Goal: Understand site structure: Understand site structure

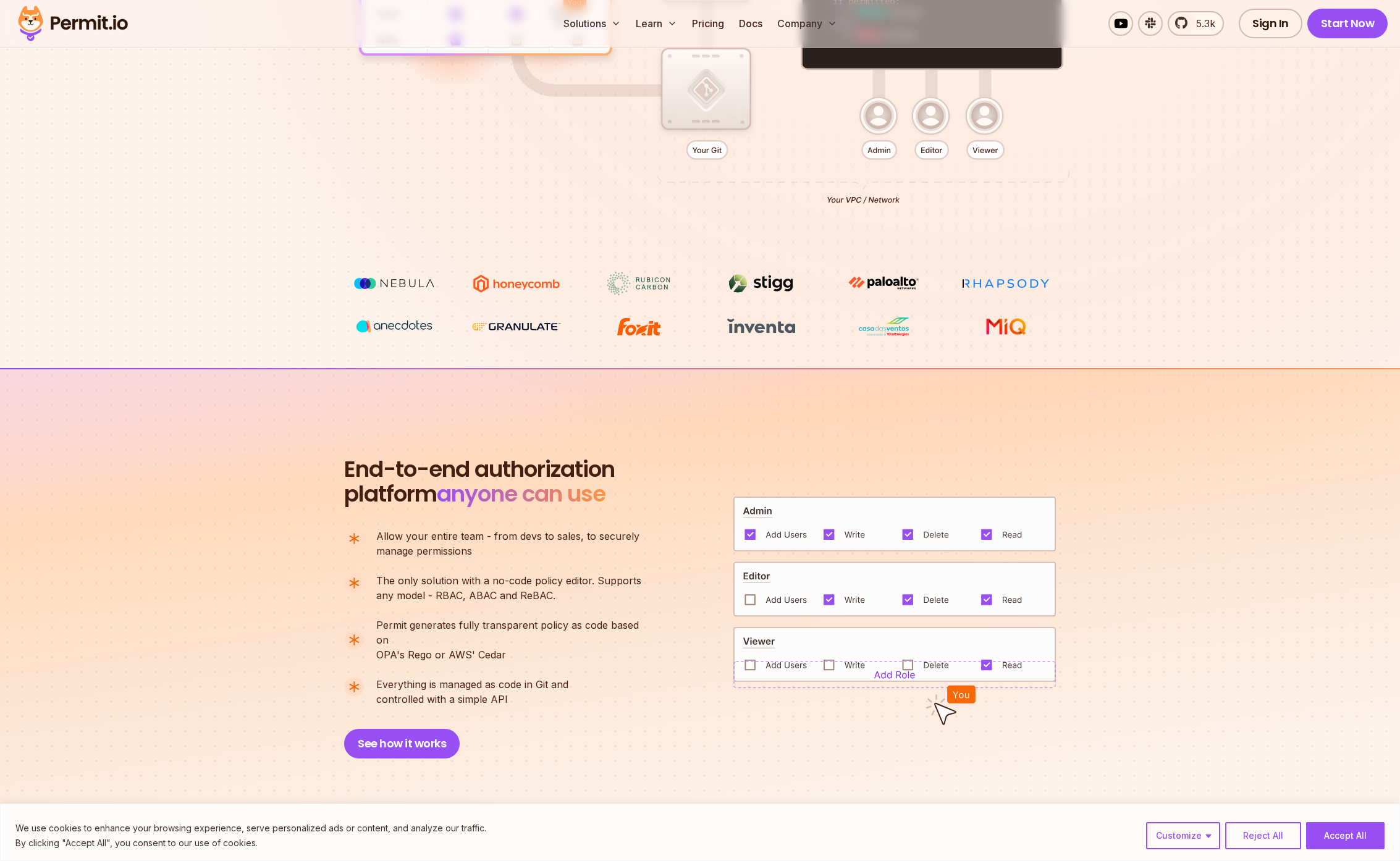
scroll to position [880, 0]
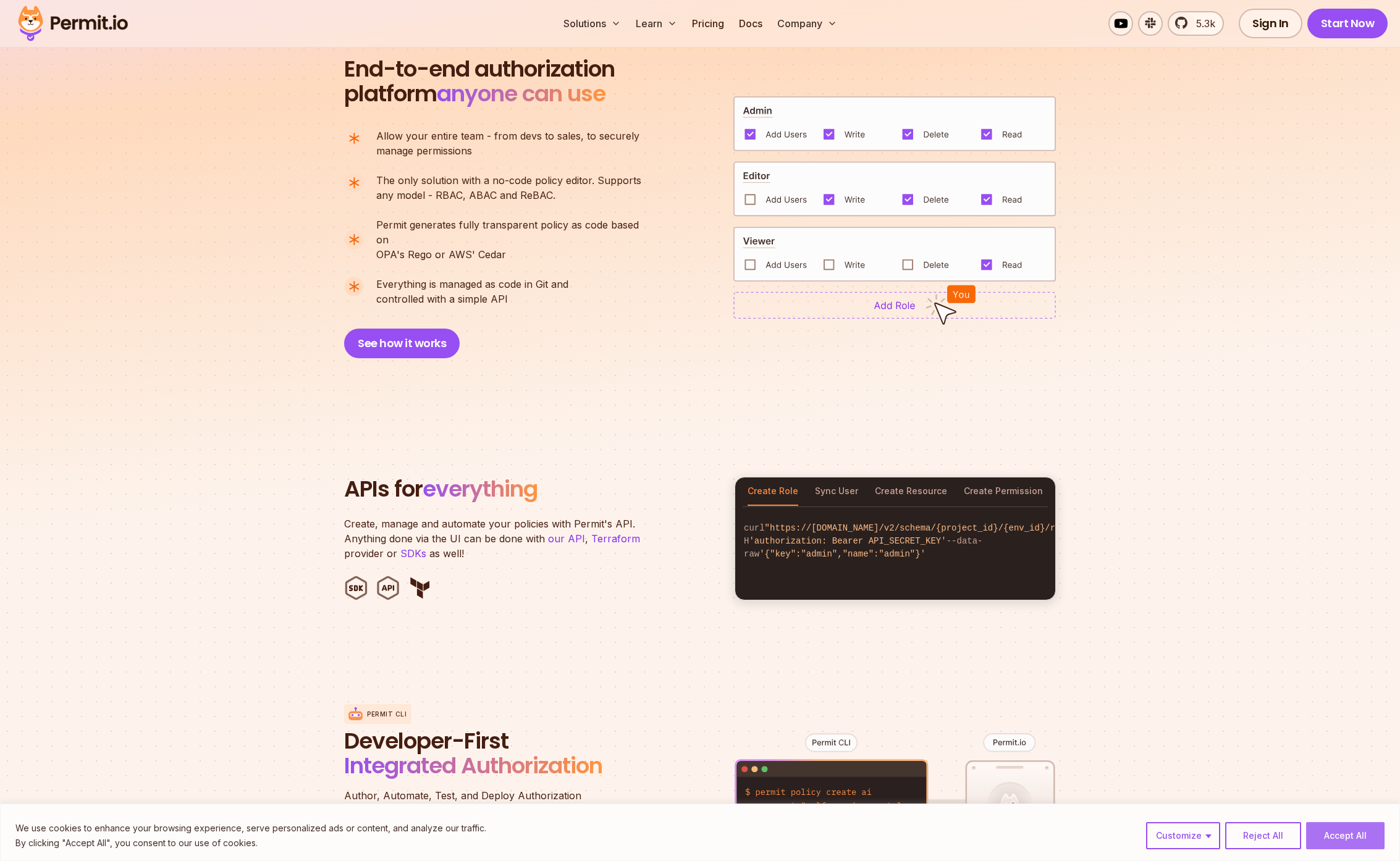
click at [1334, 841] on button "Accept All" at bounding box center [1345, 836] width 78 height 27
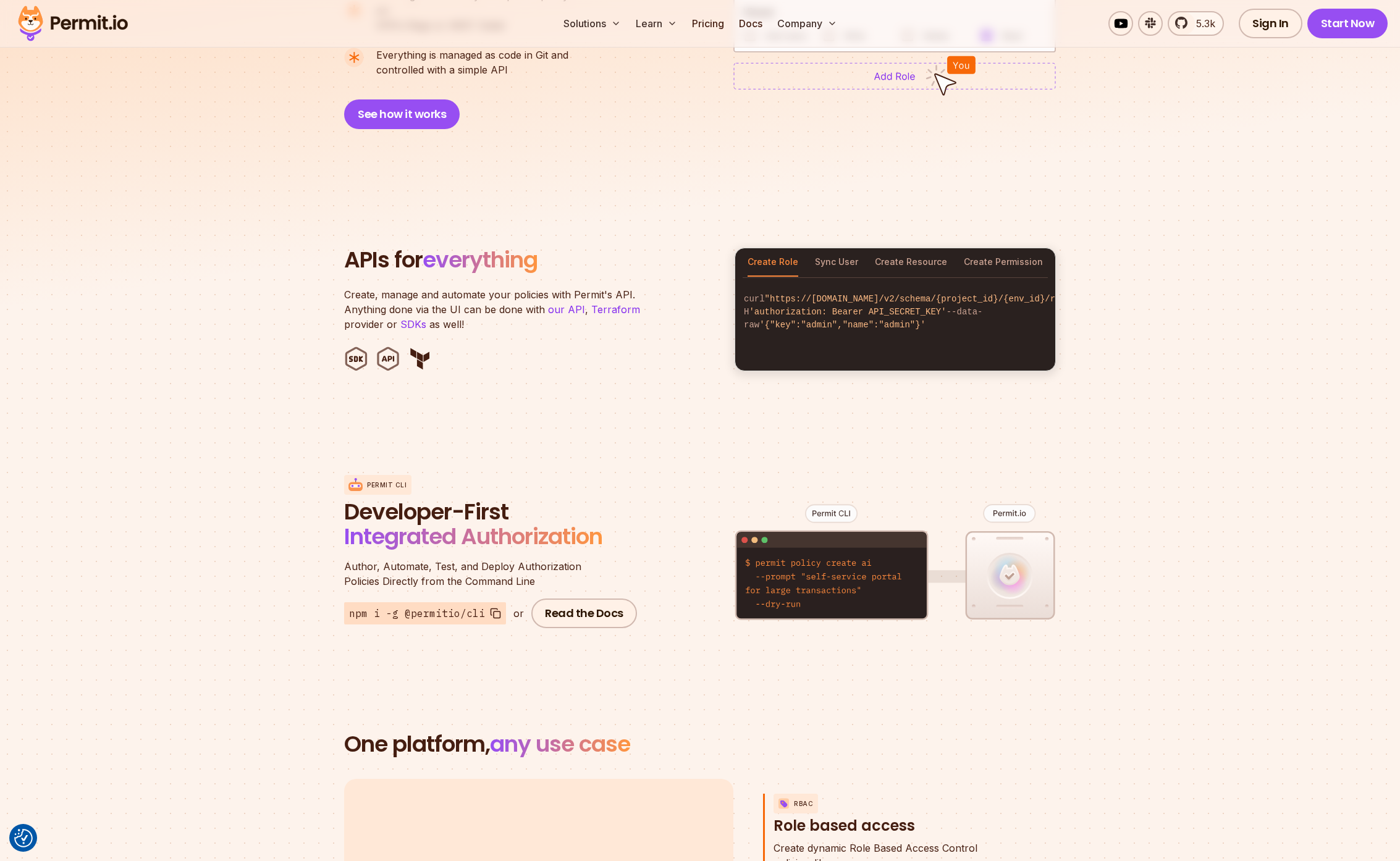
scroll to position [1123, 0]
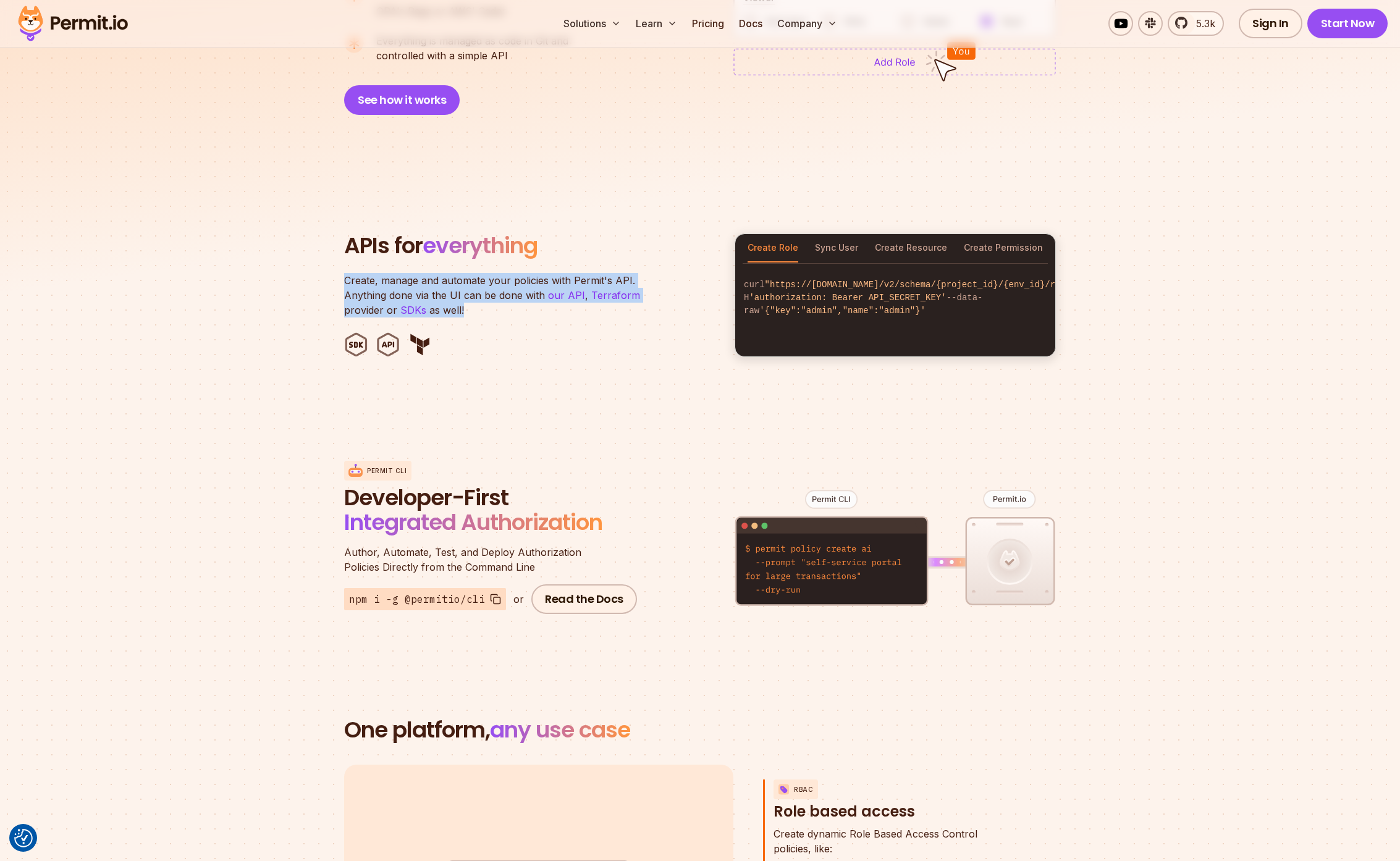
drag, startPoint x: 333, startPoint y: 264, endPoint x: 529, endPoint y: 307, distance: 200.7
click at [529, 307] on section "APIs for everything Create, manage and automate your policies with Permit's API…" at bounding box center [700, 295] width 1400 height 242
click at [529, 307] on header "APIs for everything Create, manage and automate your policies with Permit's API…" at bounding box center [531, 295] width 376 height 124
drag, startPoint x: 470, startPoint y: 292, endPoint x: 294, endPoint y: 270, distance: 177.4
click at [294, 270] on section "APIs for everything Create, manage and automate your policies with Permit's API…" at bounding box center [700, 295] width 1400 height 242
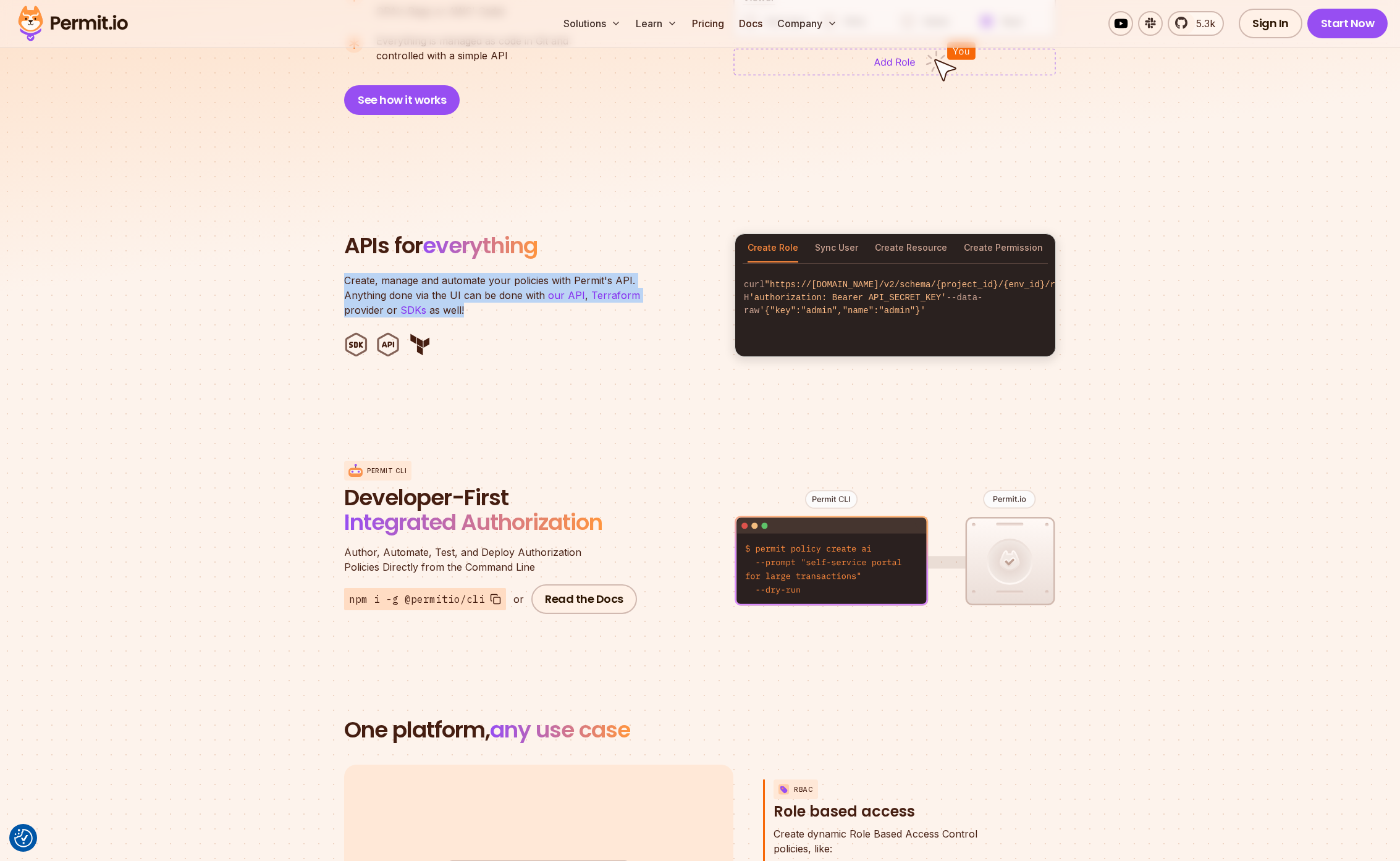
click at [294, 270] on section "APIs for everything Create, manage and automate your policies with Permit's API…" at bounding box center [700, 295] width 1400 height 242
drag, startPoint x: 294, startPoint y: 270, endPoint x: 544, endPoint y: 289, distance: 250.7
click at [544, 289] on section "APIs for everything Create, manage and automate your policies with Permit's API…" at bounding box center [700, 295] width 1400 height 242
click at [544, 289] on p "Create, manage and automate your policies with Permit's API. Anything done via …" at bounding box center [498, 295] width 309 height 44
drag, startPoint x: 494, startPoint y: 292, endPoint x: 337, endPoint y: 258, distance: 160.6
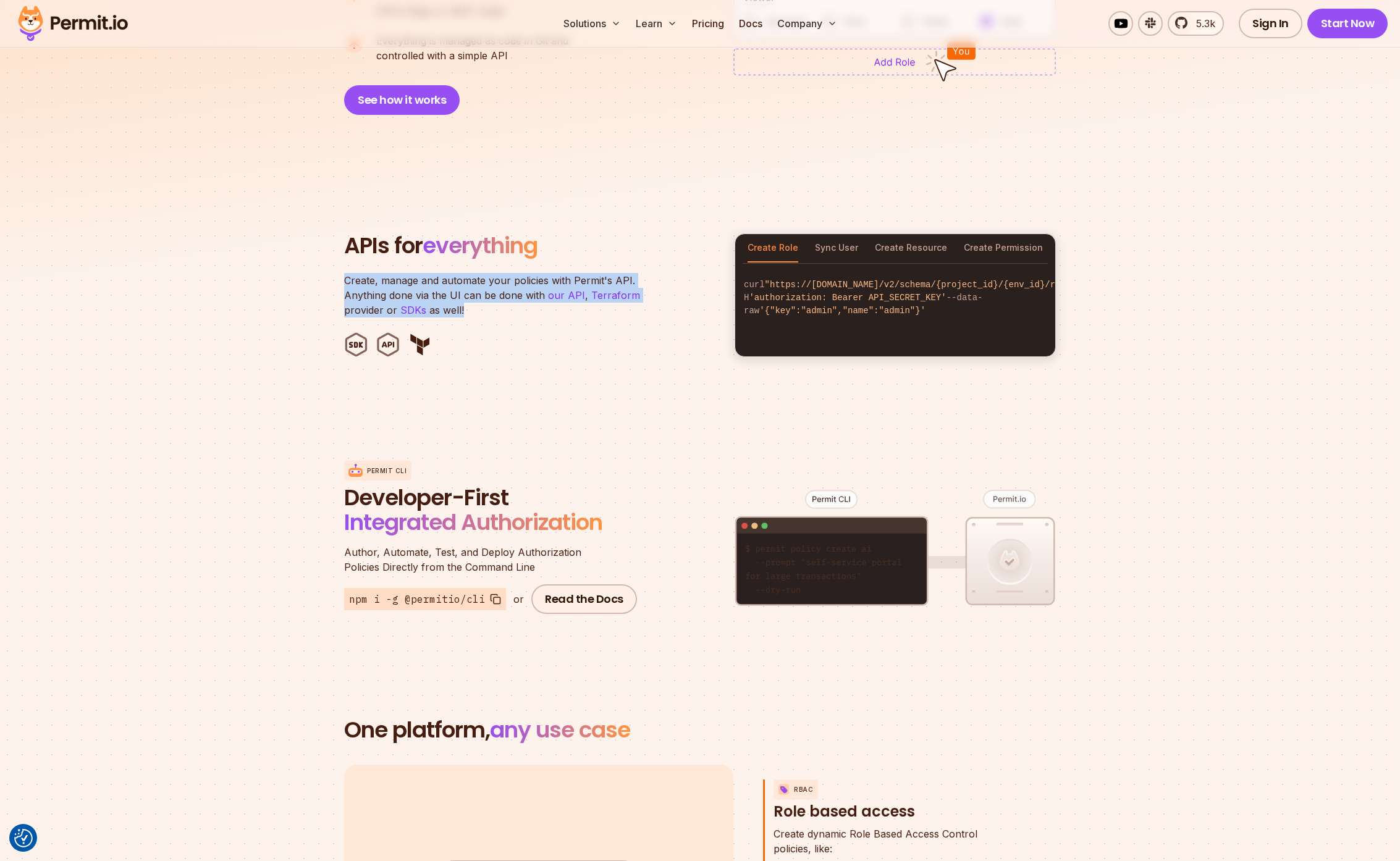
click at [337, 258] on section "APIs for everything Create, manage and automate your policies with Permit's API…" at bounding box center [700, 295] width 1400 height 242
drag, startPoint x: 449, startPoint y: 281, endPoint x: 532, endPoint y: 317, distance: 90.5
click at [531, 316] on section "APIs for everything Create, manage and automate your policies with Permit's API…" at bounding box center [700, 295] width 1400 height 242
click at [532, 317] on header "APIs for everything Create, manage and automate your policies with Permit's API…" at bounding box center [531, 295] width 376 height 124
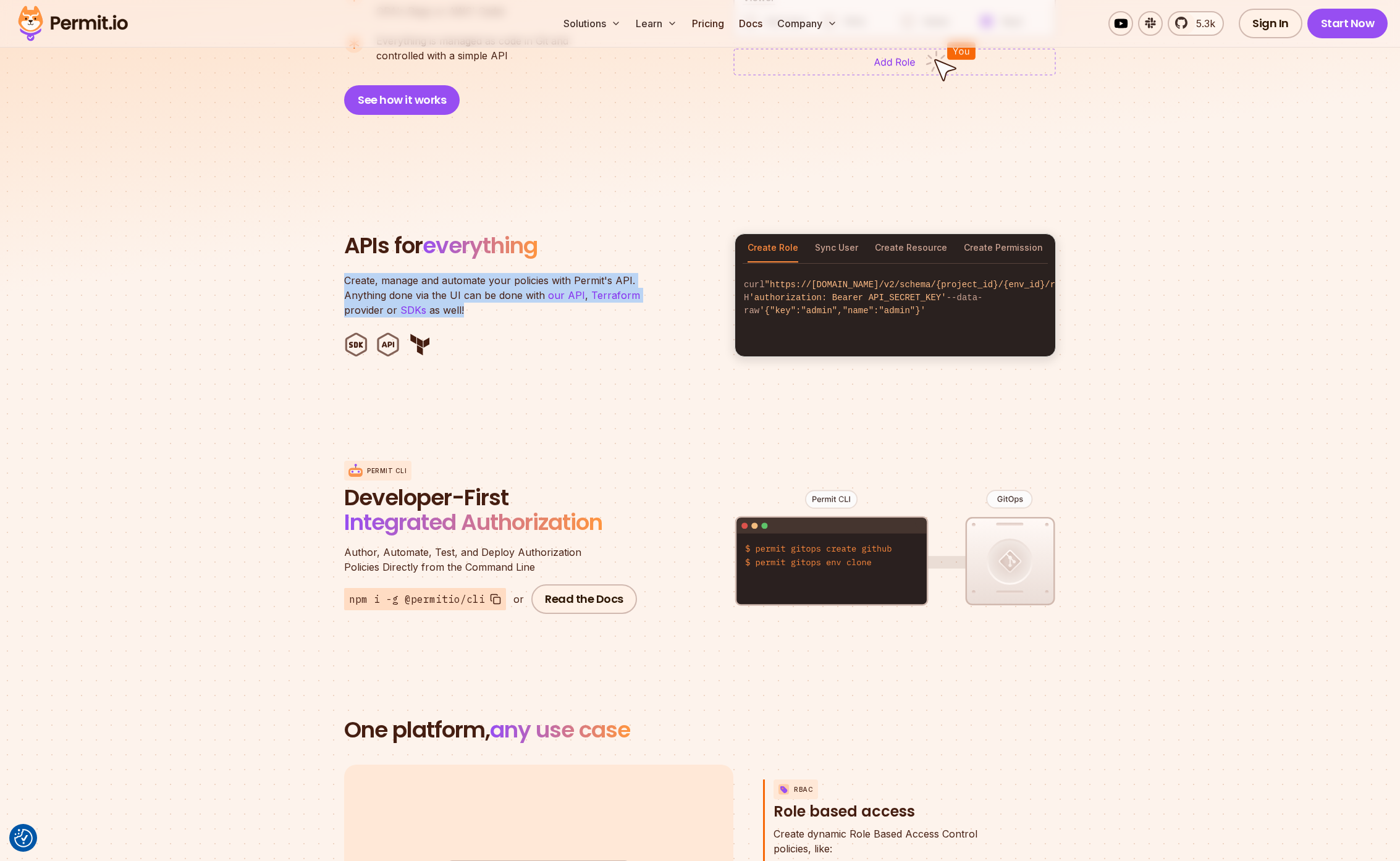
drag, startPoint x: 494, startPoint y: 297, endPoint x: 329, endPoint y: 265, distance: 168.1
click at [329, 265] on section "APIs for everything Create, manage and automate your policies with Permit's API…" at bounding box center [700, 295] width 1400 height 242
drag, startPoint x: 329, startPoint y: 265, endPoint x: 505, endPoint y: 309, distance: 181.4
click at [505, 309] on section "APIs for everything Create, manage and automate your policies with Permit's API…" at bounding box center [700, 295] width 1400 height 242
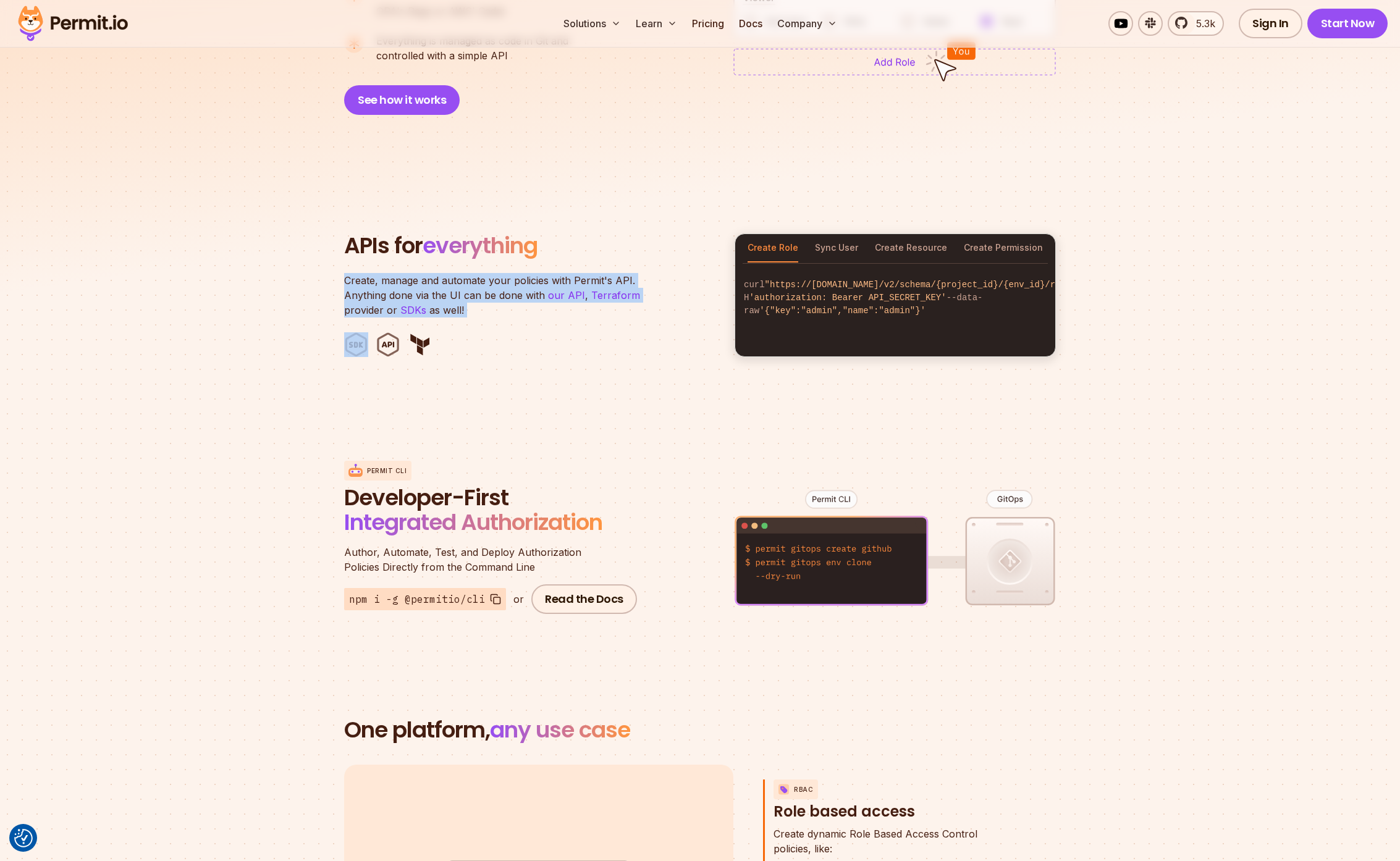
click at [505, 309] on header "APIs for everything Create, manage and automate your policies with Permit's API…" at bounding box center [531, 295] width 376 height 124
drag, startPoint x: 481, startPoint y: 303, endPoint x: 299, endPoint y: 268, distance: 185.3
click at [299, 268] on section "APIs for everything Create, manage and automate your policies with Permit's API…" at bounding box center [700, 295] width 1400 height 242
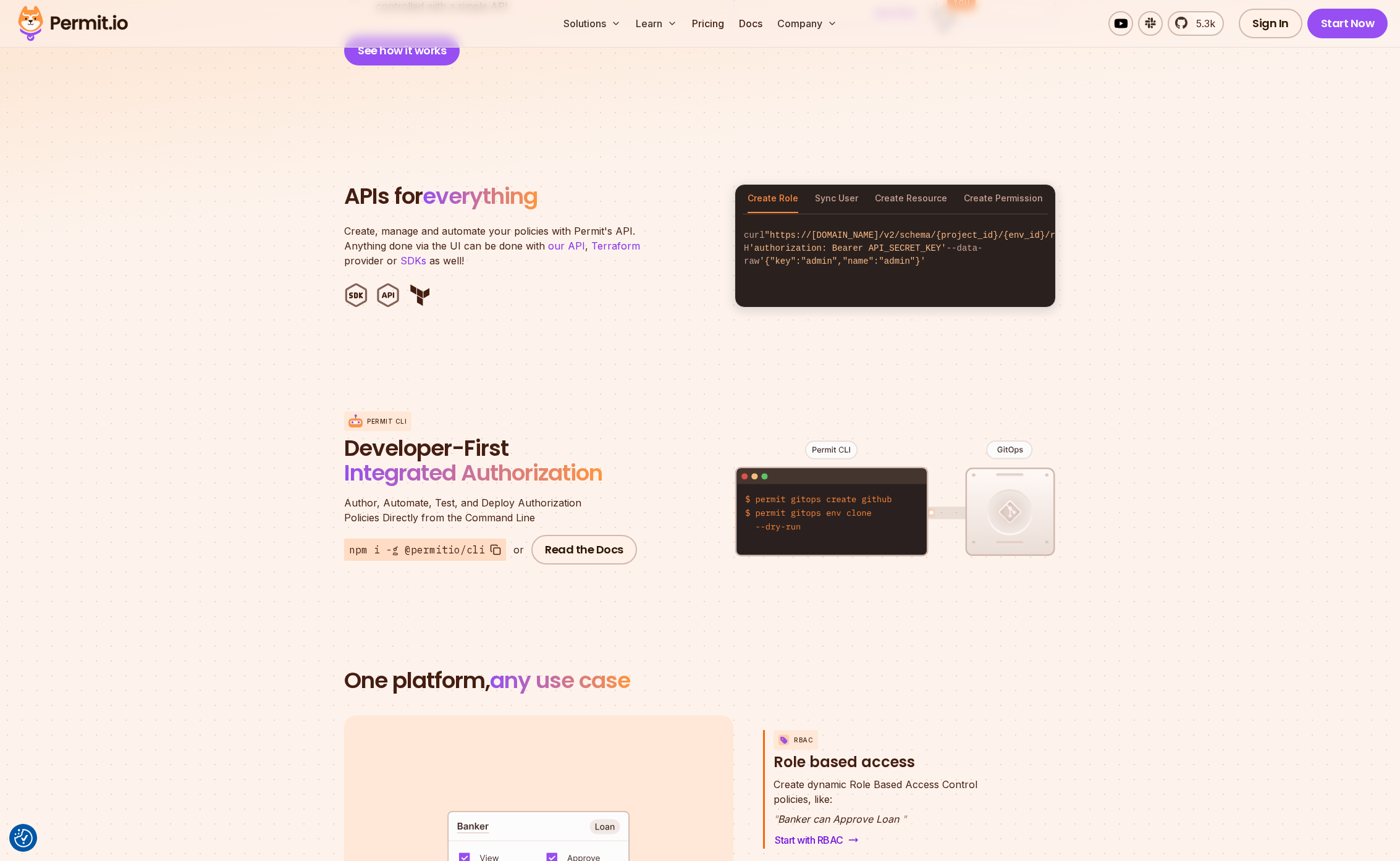
scroll to position [1177, 0]
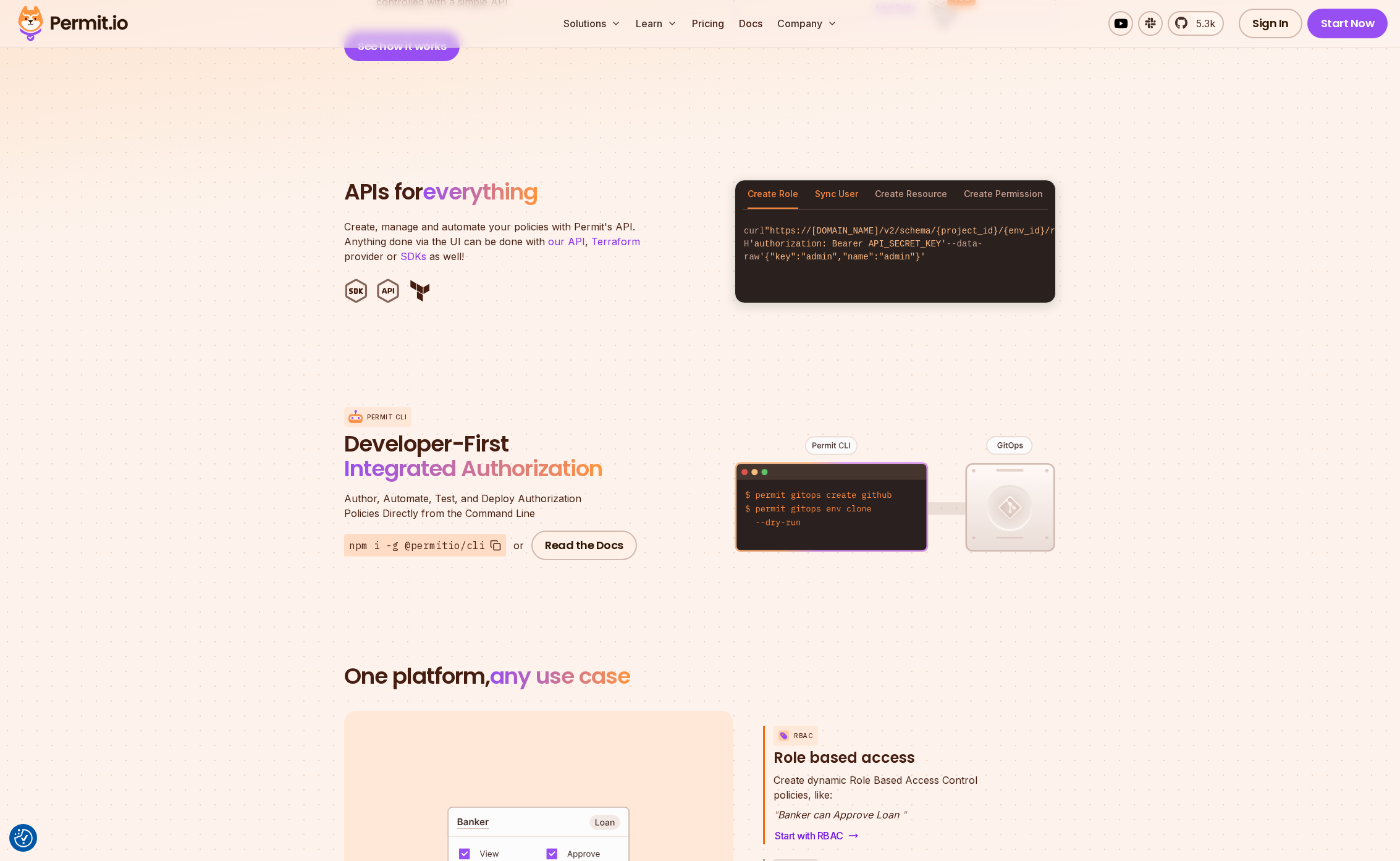
click at [834, 181] on button "Sync User" at bounding box center [836, 194] width 44 height 28
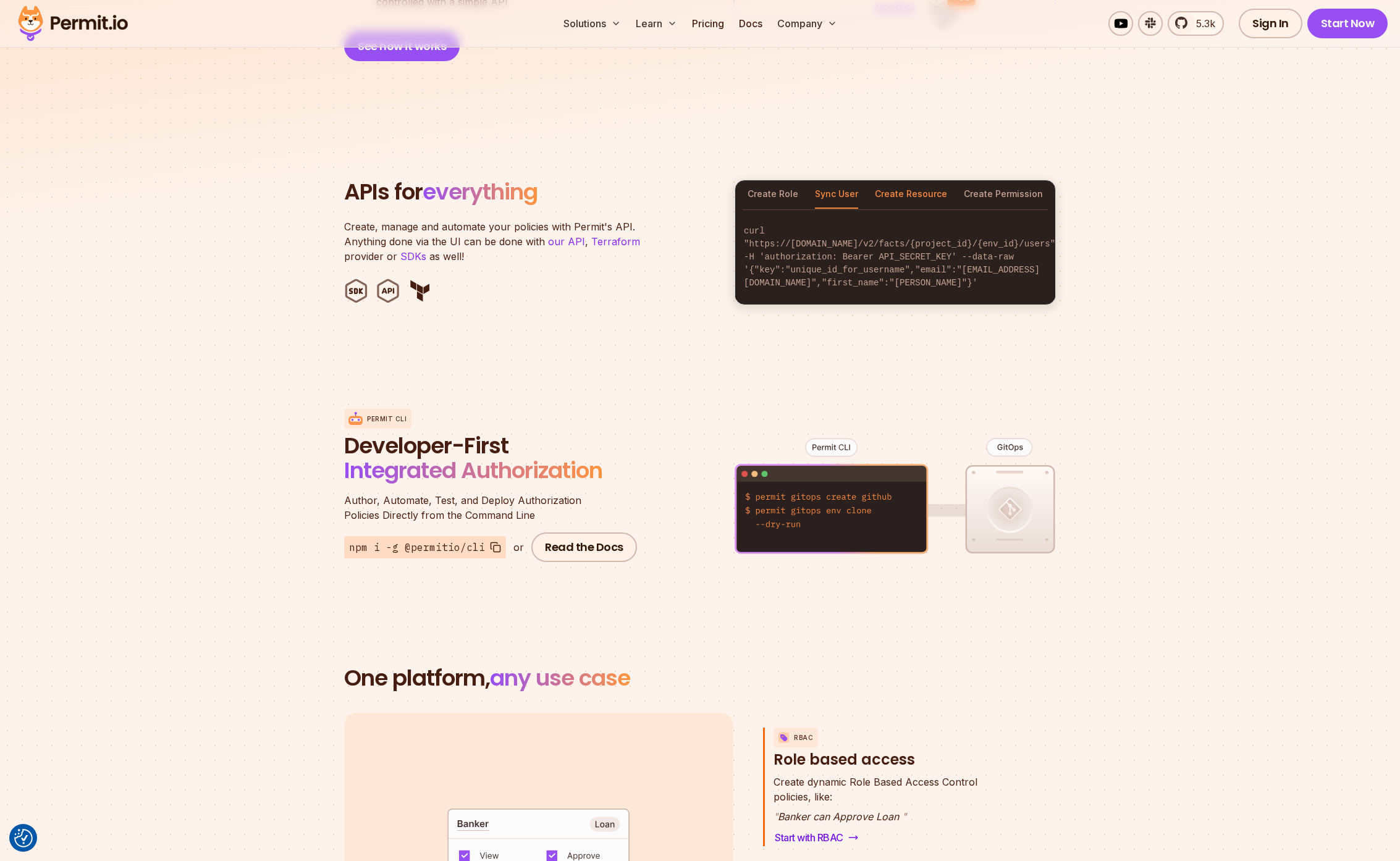
click at [927, 191] on button "Create Resource" at bounding box center [911, 194] width 73 height 28
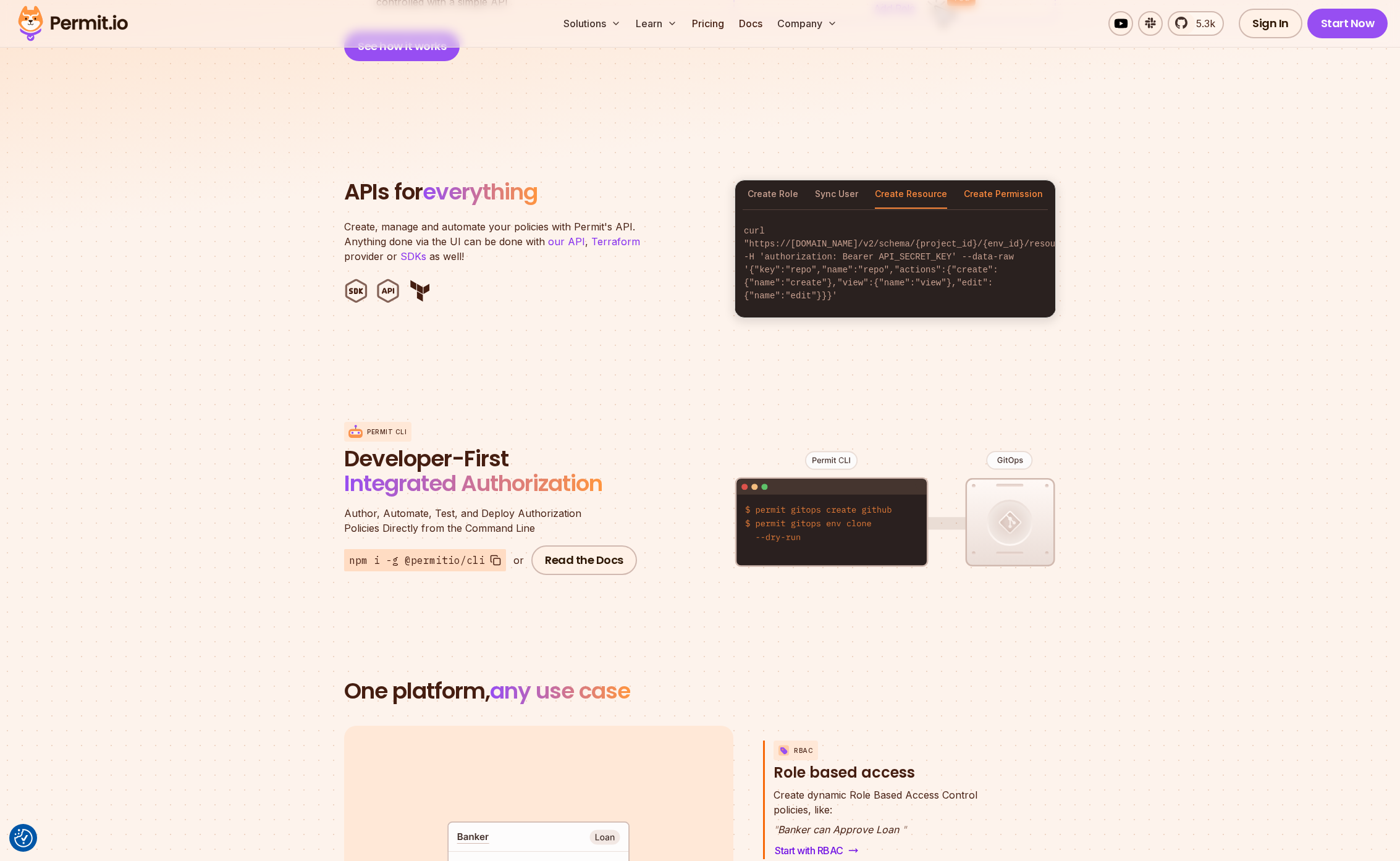
click at [1018, 184] on button "Create Permission" at bounding box center [1003, 194] width 79 height 28
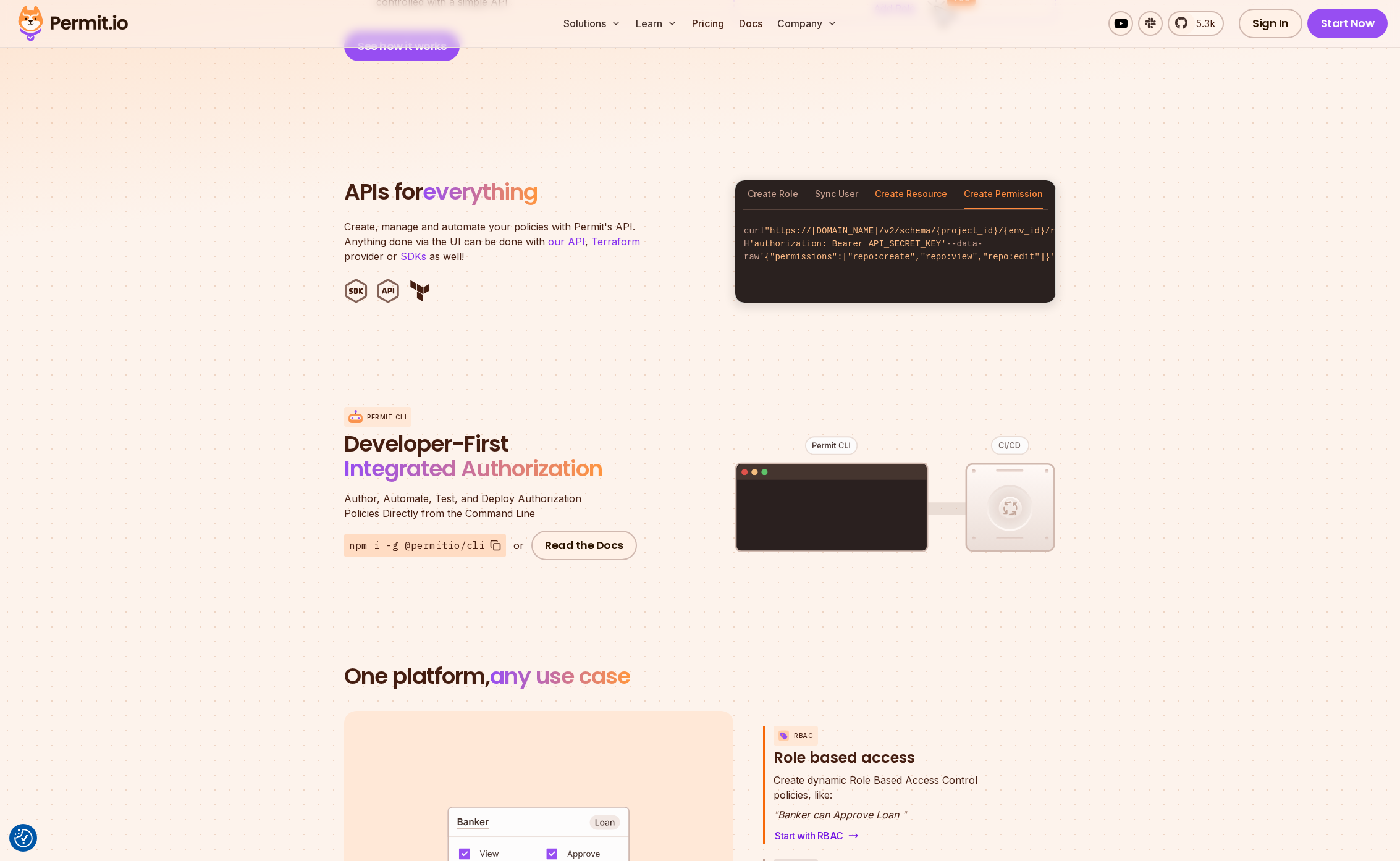
click at [883, 181] on button "Create Resource" at bounding box center [911, 194] width 73 height 28
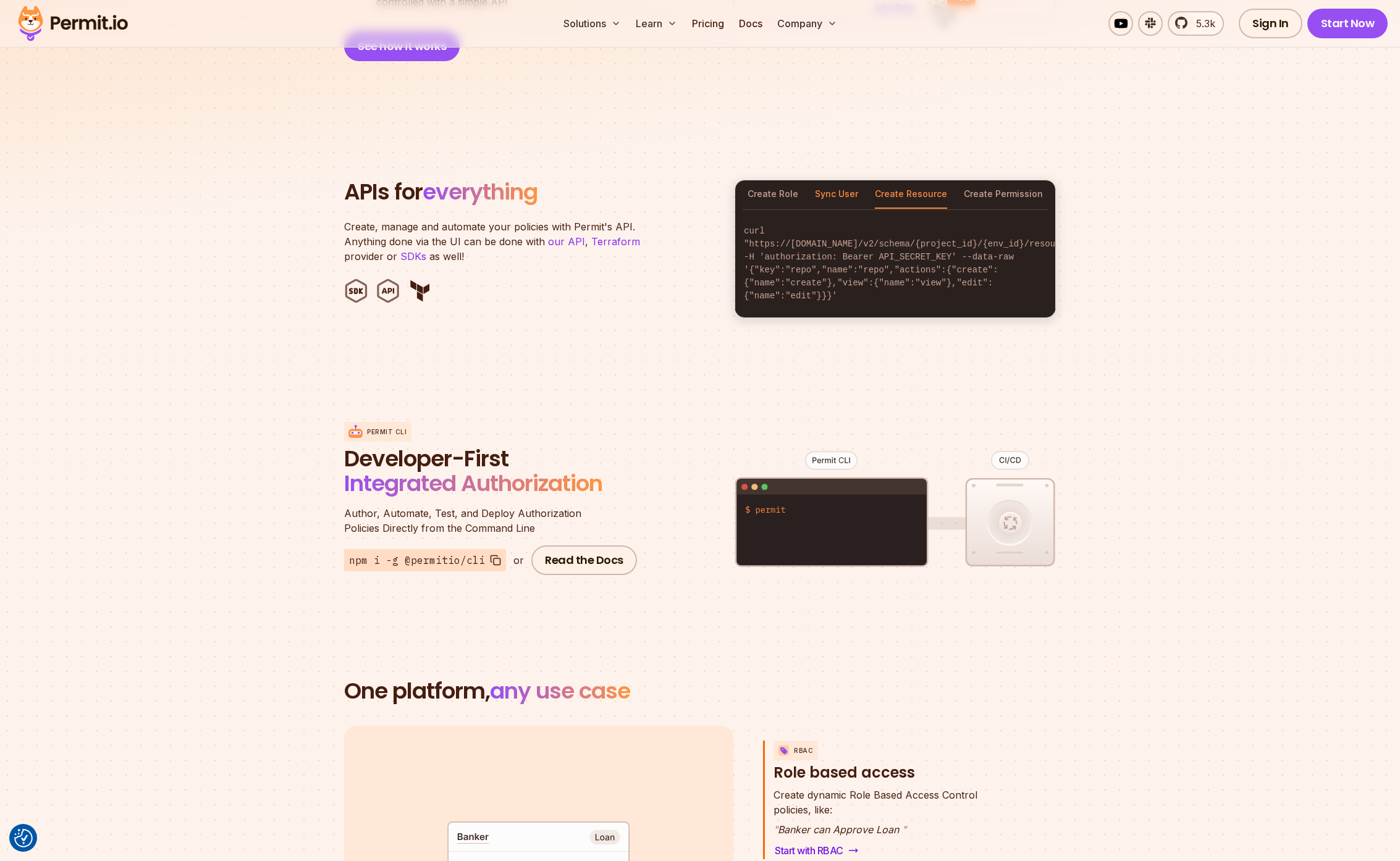
click at [834, 182] on button "Sync User" at bounding box center [836, 194] width 44 height 28
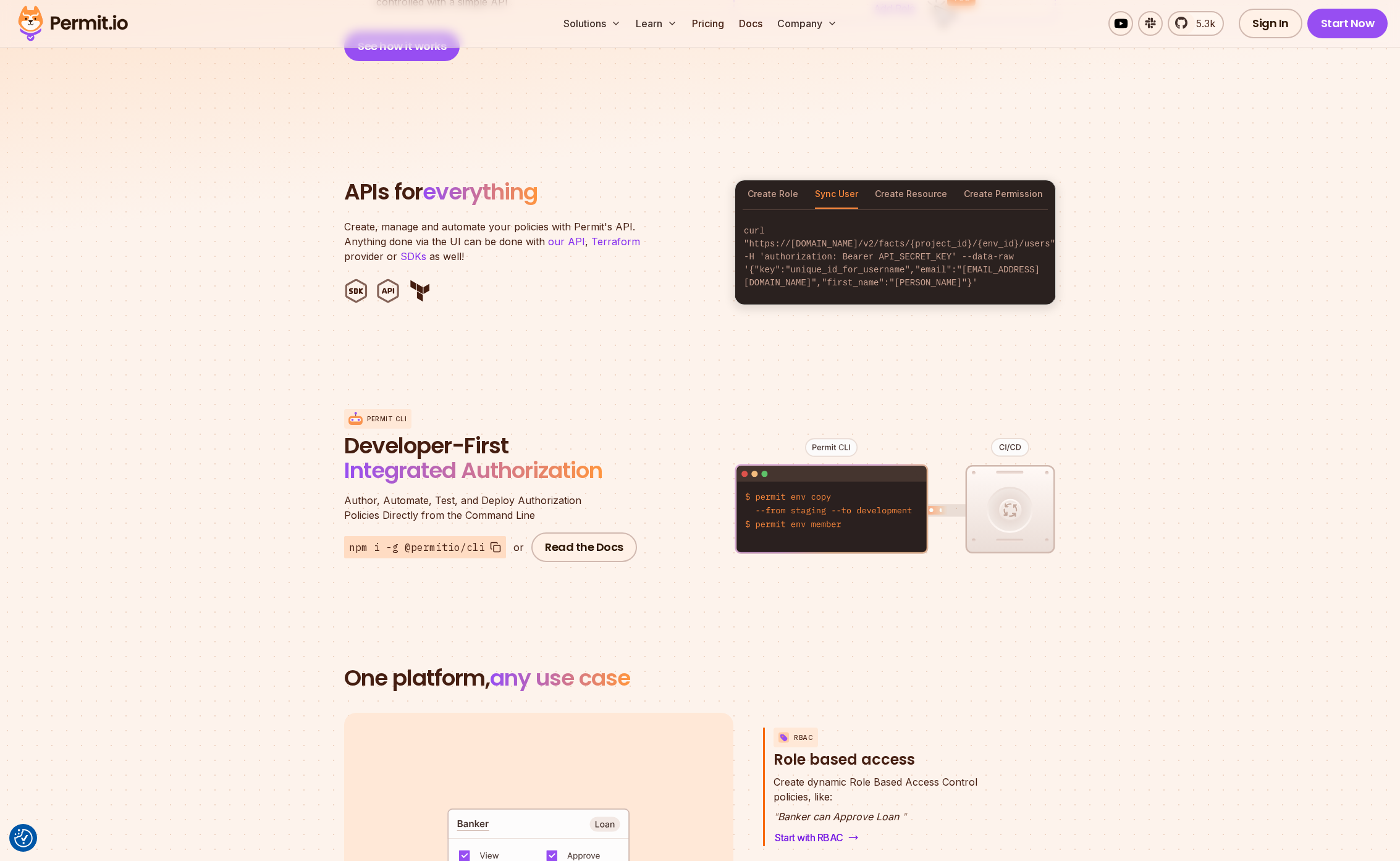
click at [744, 184] on div "Create Role Sync User Create Resource Create Permission" at bounding box center [895, 194] width 320 height 28
click at [764, 182] on button "Create Role" at bounding box center [773, 194] width 50 height 28
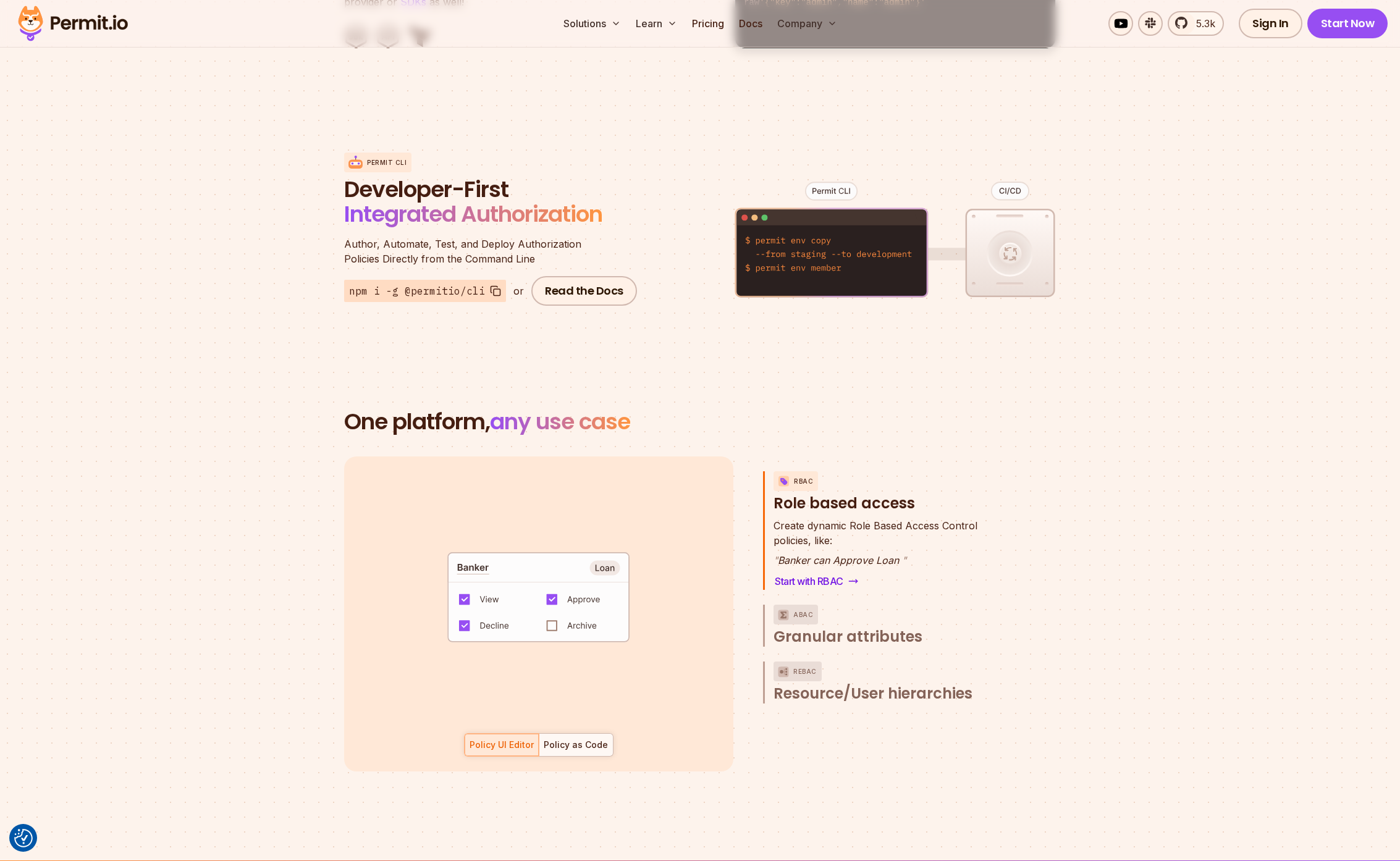
scroll to position [1719, 0]
